Goal: Task Accomplishment & Management: Manage account settings

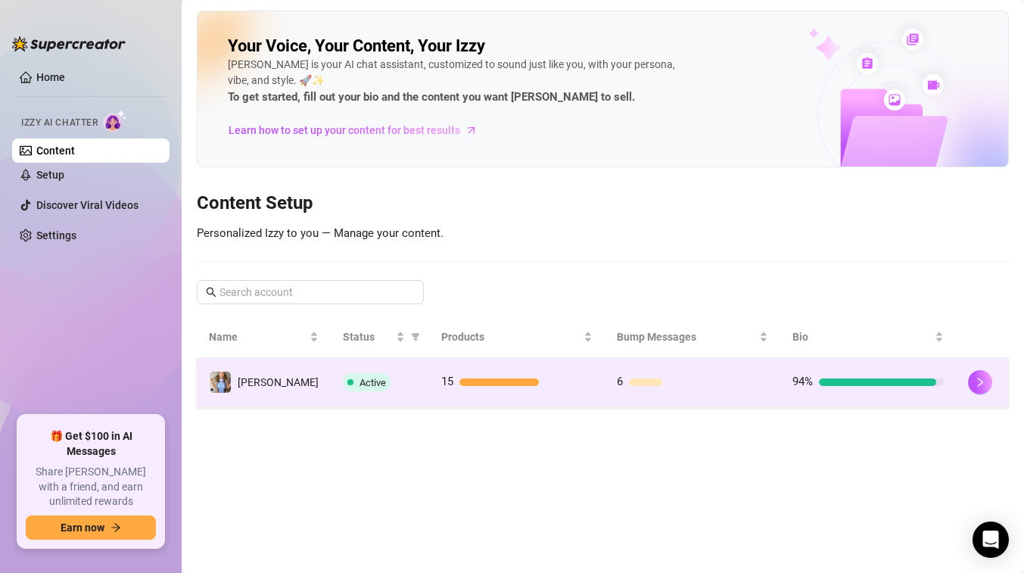
click at [369, 373] on div "Active" at bounding box center [380, 382] width 74 height 18
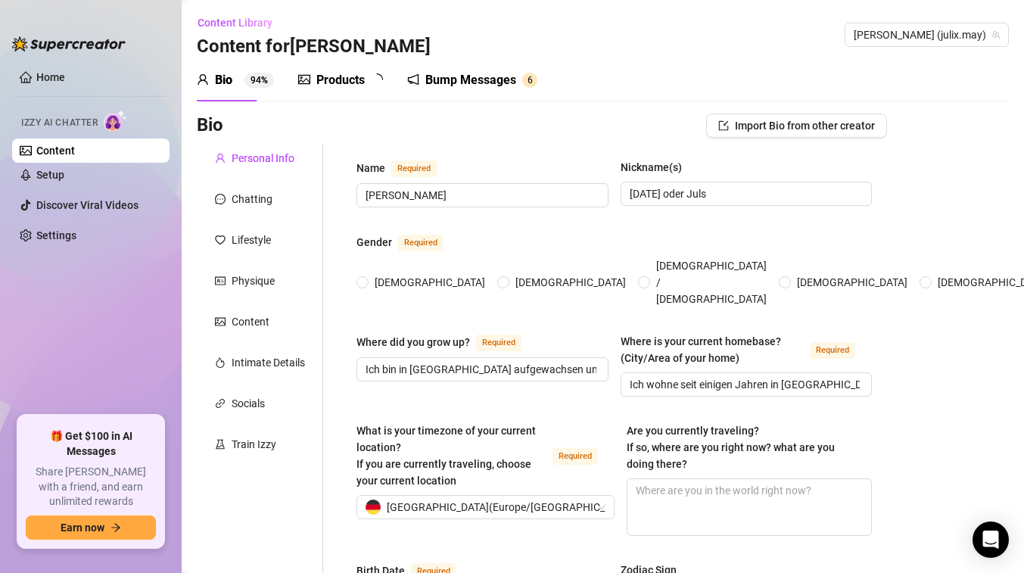
radio input "true"
type input "[DATE]"
click at [73, 153] on link "Content" at bounding box center [55, 151] width 39 height 12
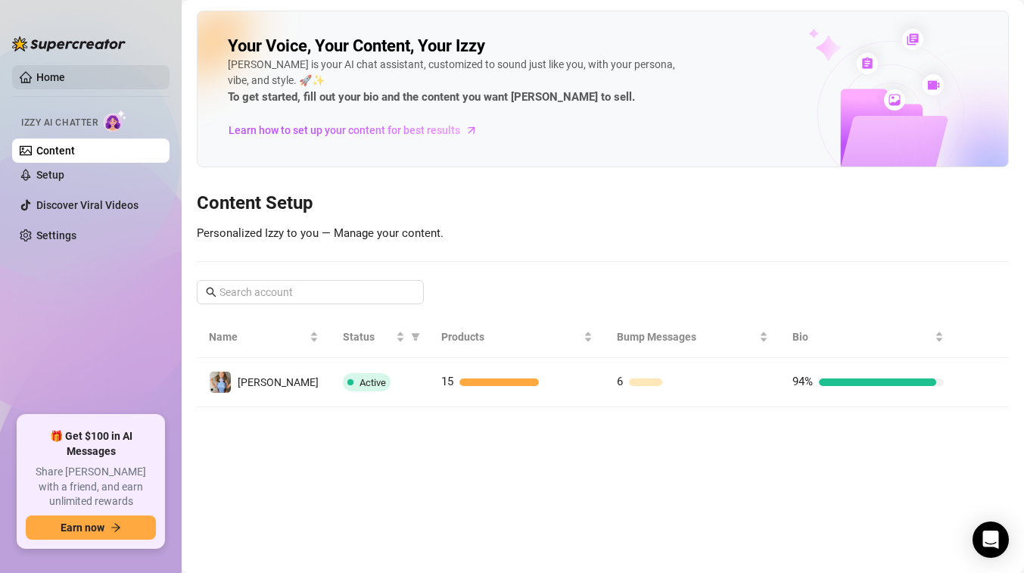
click at [65, 83] on link "Home" at bounding box center [50, 77] width 29 height 12
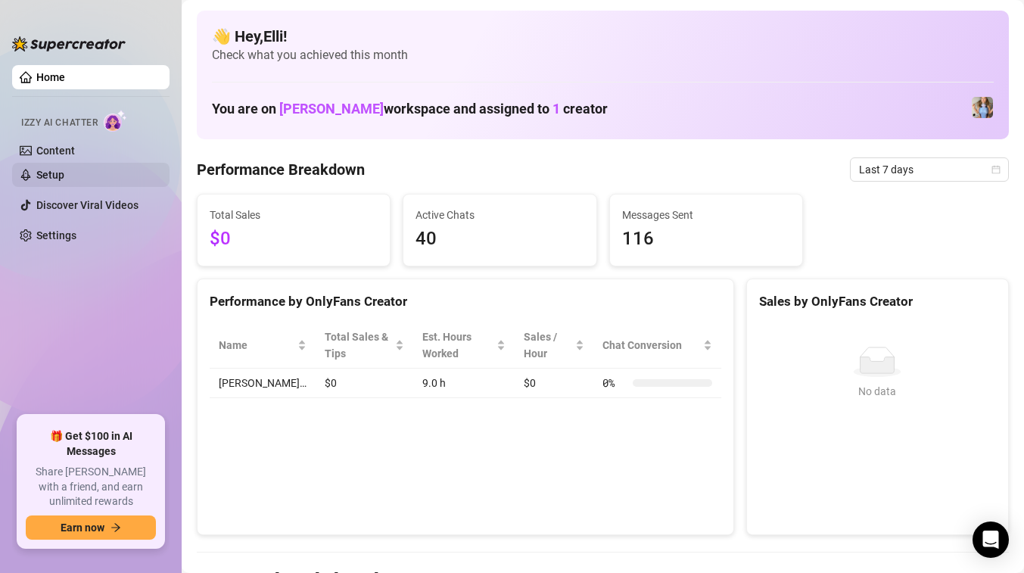
click at [64, 176] on link "Setup" at bounding box center [50, 175] width 28 height 12
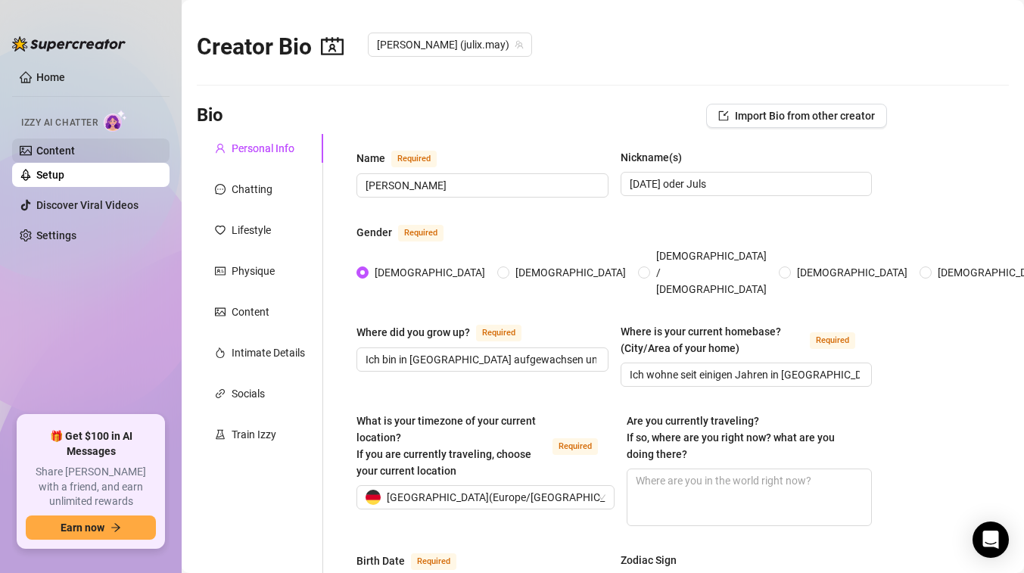
click at [75, 157] on link "Content" at bounding box center [55, 151] width 39 height 12
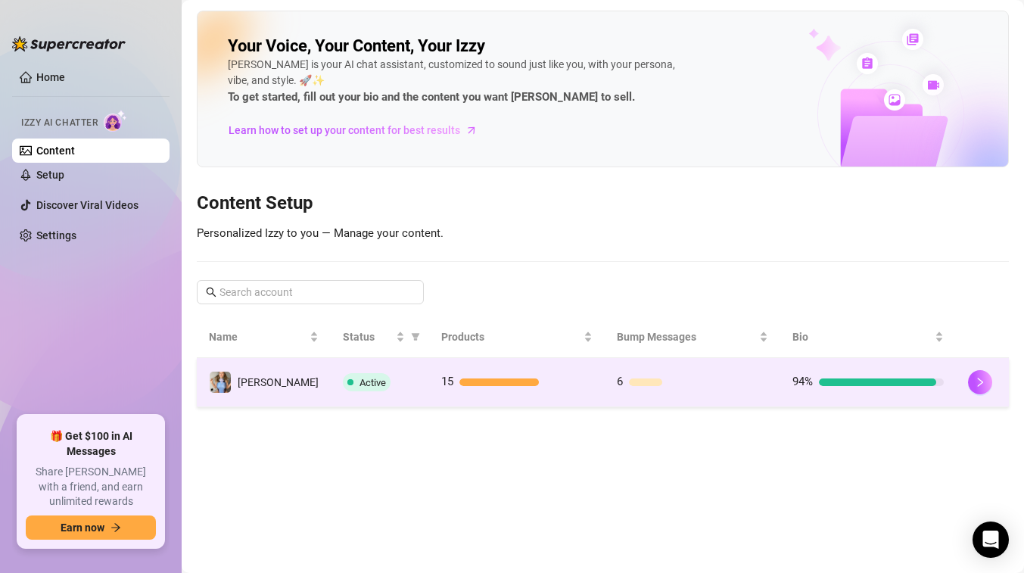
click at [379, 388] on div "Active" at bounding box center [380, 382] width 74 height 18
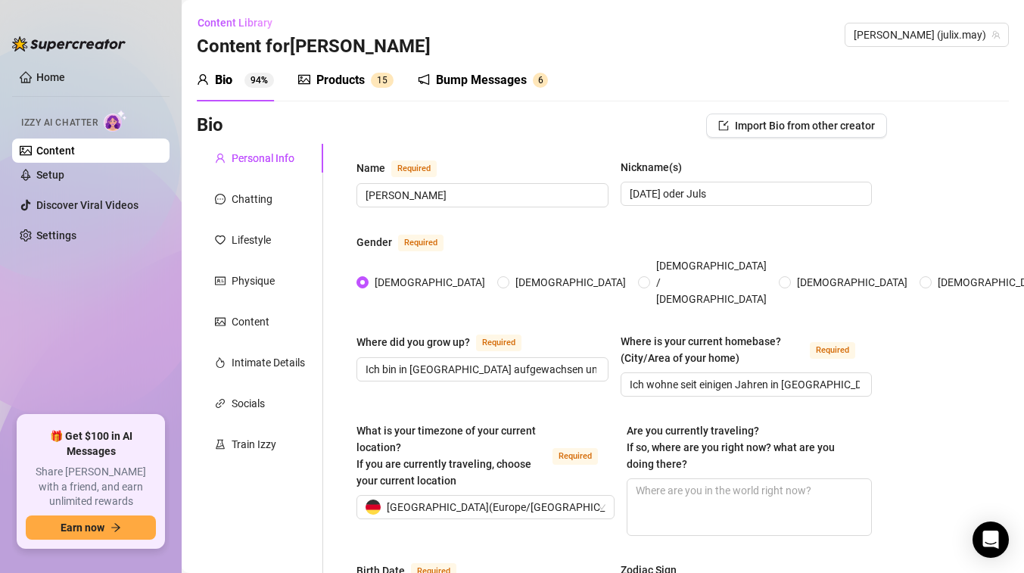
click at [347, 83] on div "Products" at bounding box center [340, 80] width 48 height 18
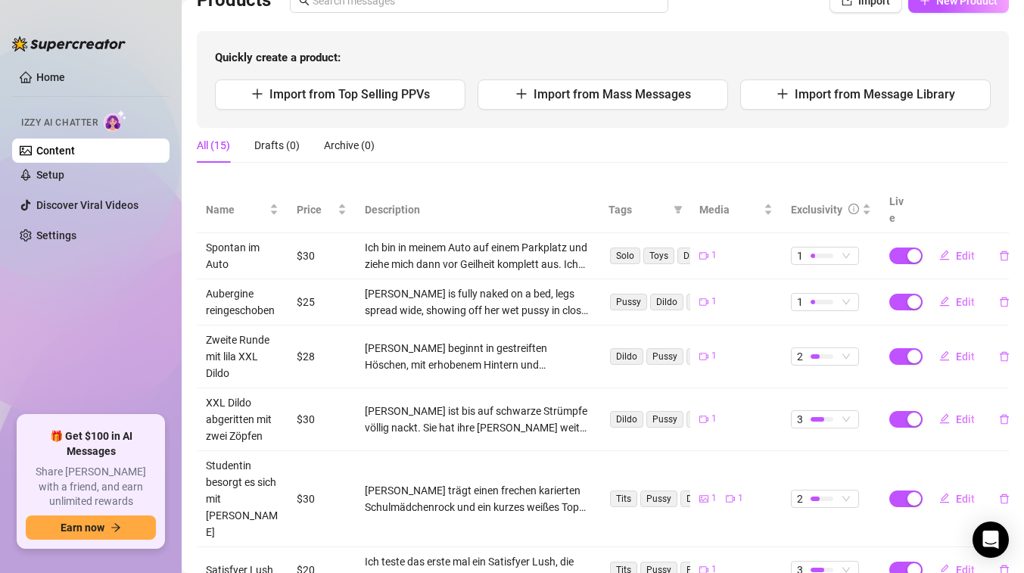
scroll to position [133, 0]
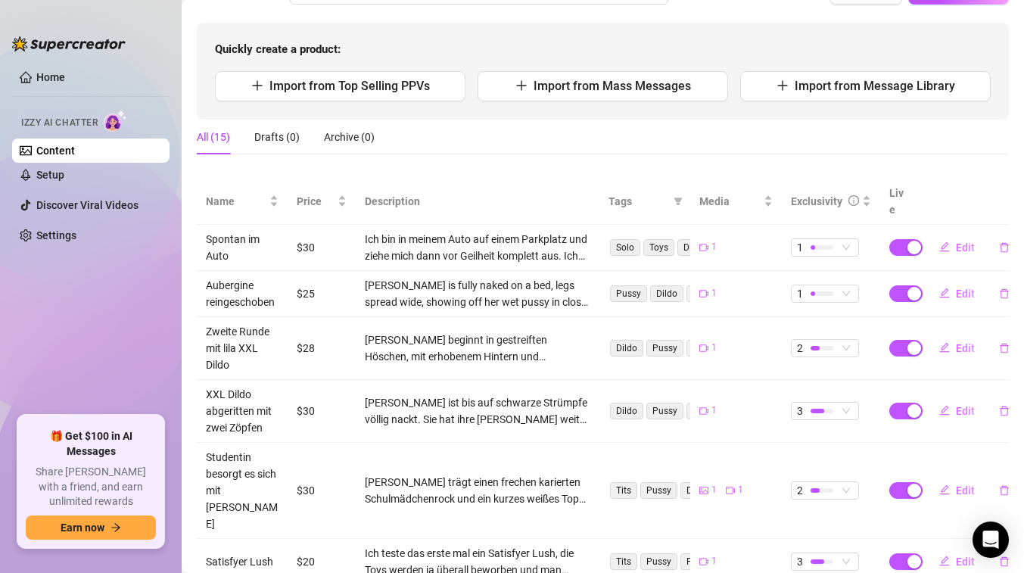
click at [311, 232] on td "$30" at bounding box center [322, 248] width 68 height 46
click at [314, 231] on td "$30" at bounding box center [322, 248] width 68 height 46
click at [969, 241] on span "Edit" at bounding box center [965, 247] width 19 height 12
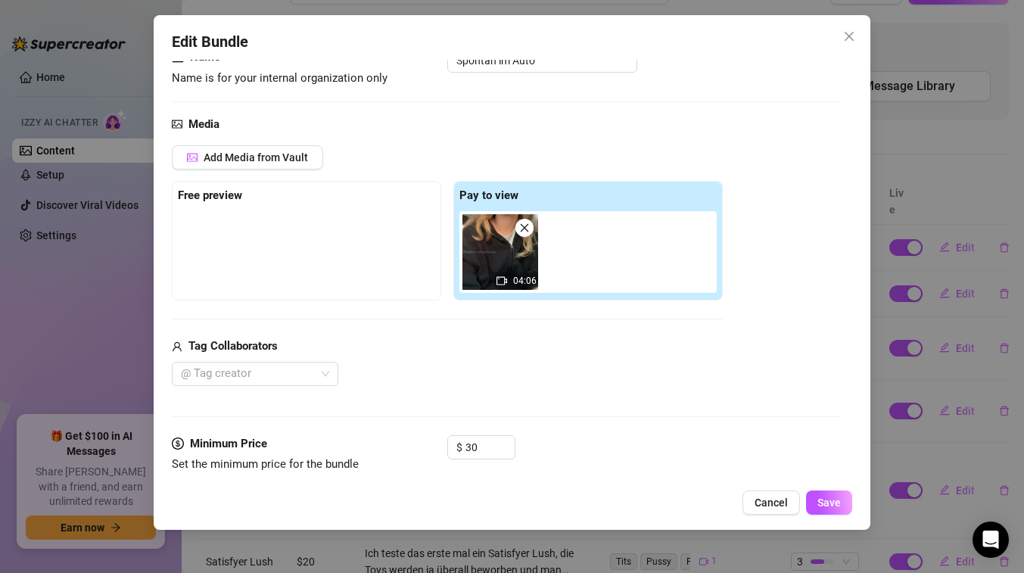
scroll to position [0, 0]
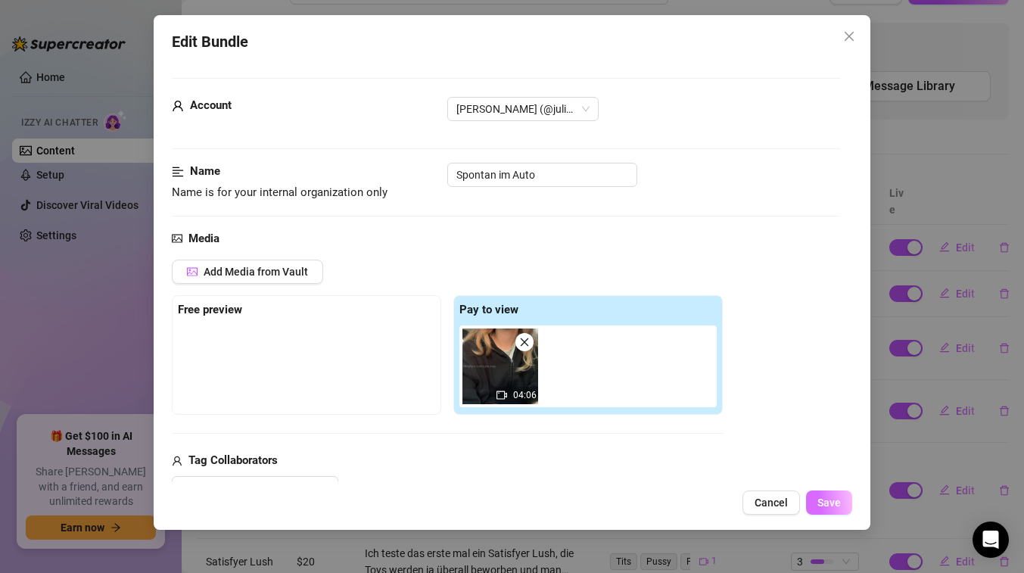
click at [841, 503] on button "Save" at bounding box center [829, 503] width 46 height 24
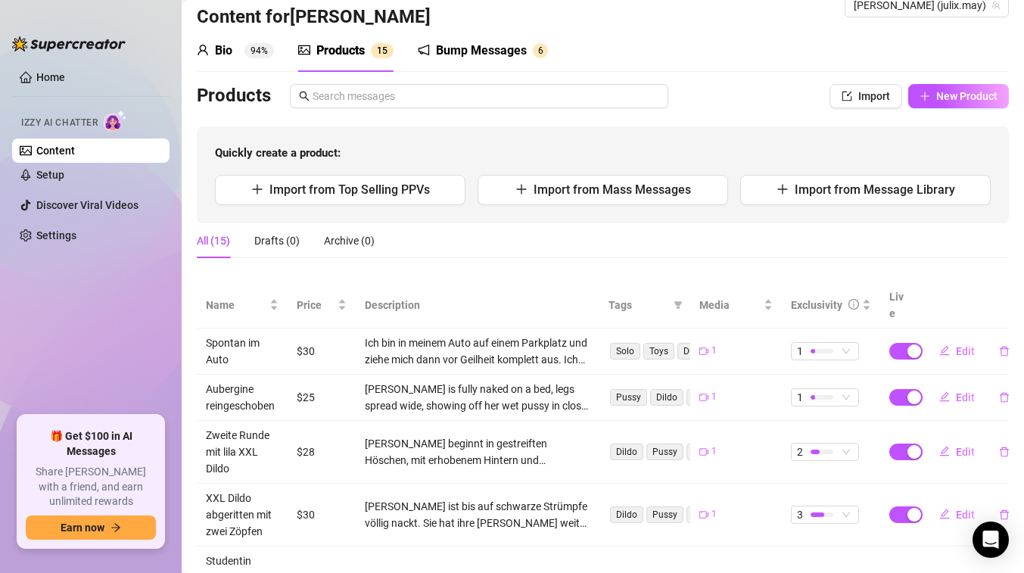
scroll to position [26, 0]
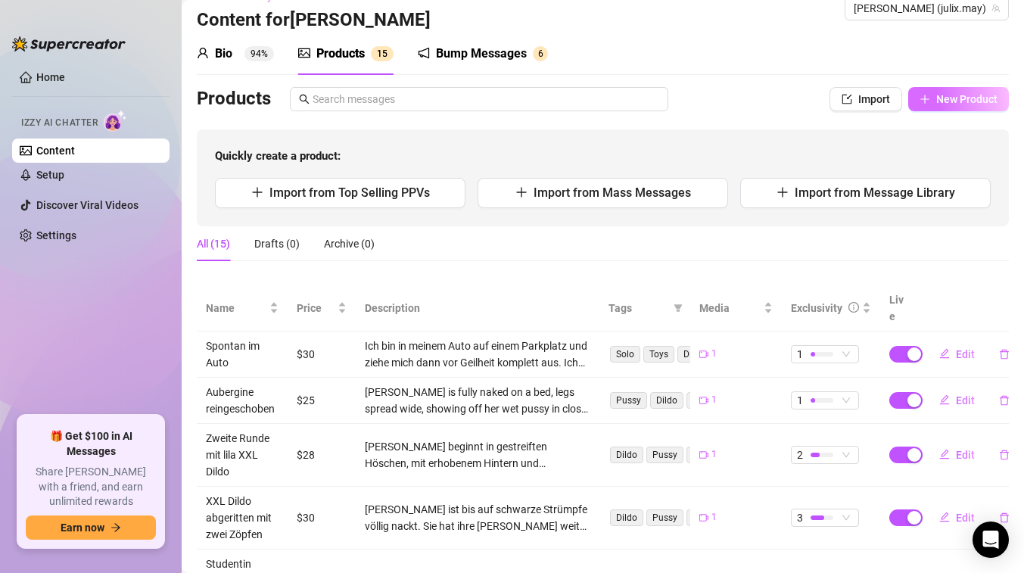
click at [947, 107] on button "New Product" at bounding box center [958, 99] width 101 height 24
type textarea "Type your message here..."
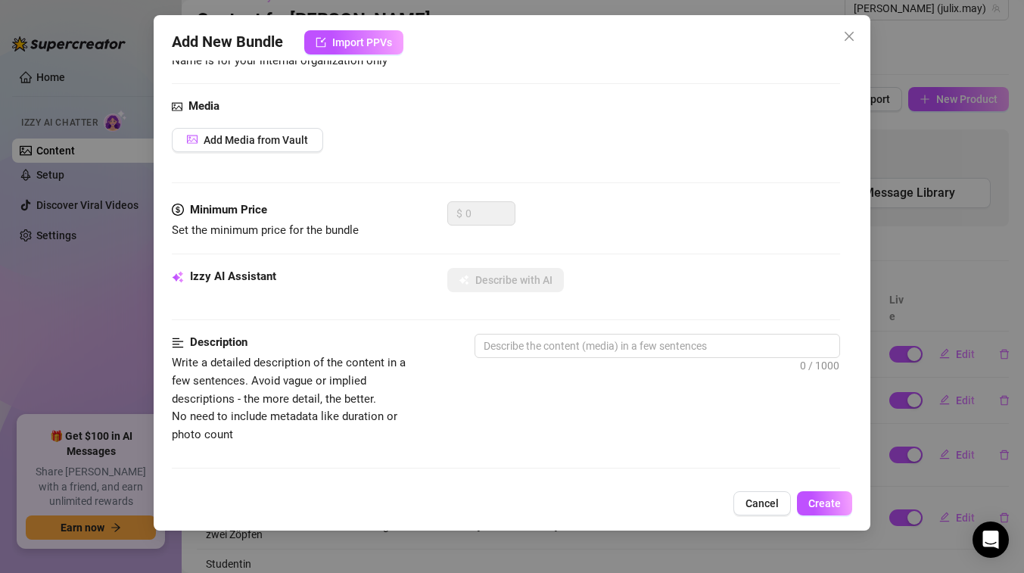
scroll to position [135, 0]
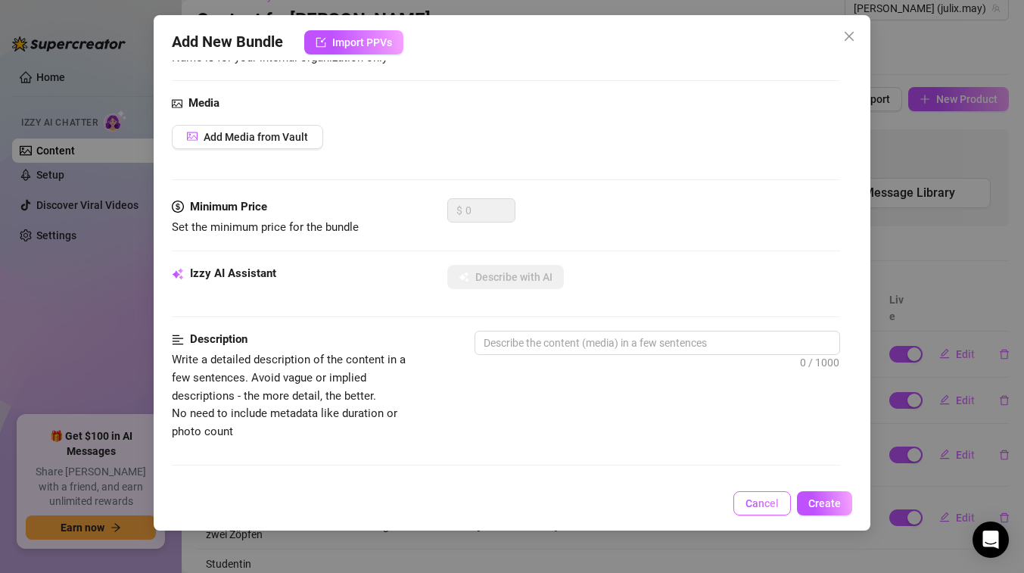
click at [768, 495] on button "Cancel" at bounding box center [763, 503] width 58 height 24
